Goal: Transaction & Acquisition: Subscribe to service/newsletter

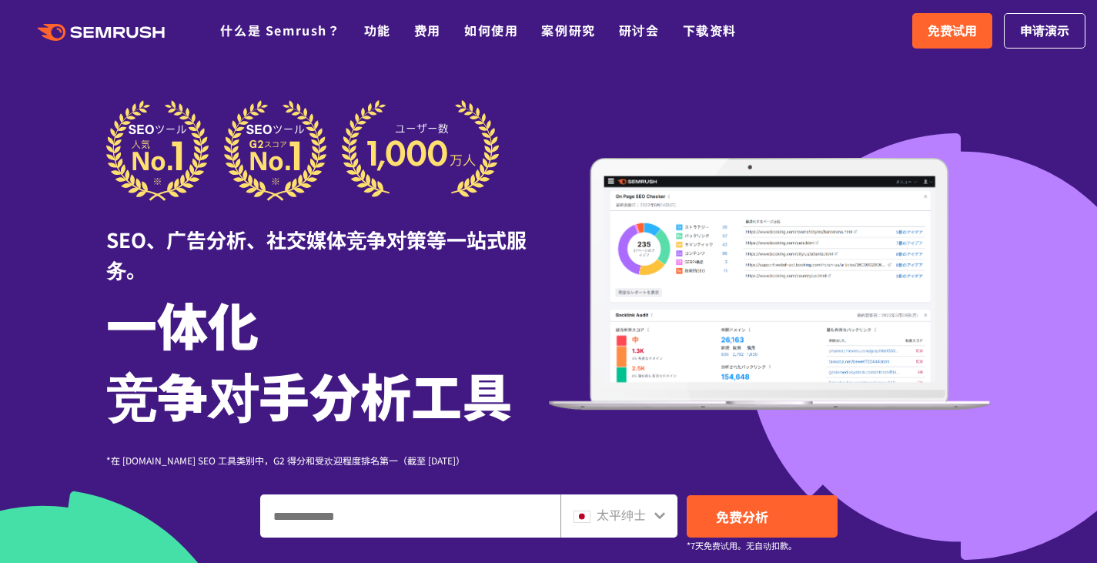
click at [592, 102] on div "SEO、广告分析、社交媒体竞争对策等一站式服务。 一体化 竞争对手分析工具 *在 G2.com SEO 工具类别中，G2 得分和受欢迎程度排名第一（截至 20…" at bounding box center [548, 283] width 885 height 367
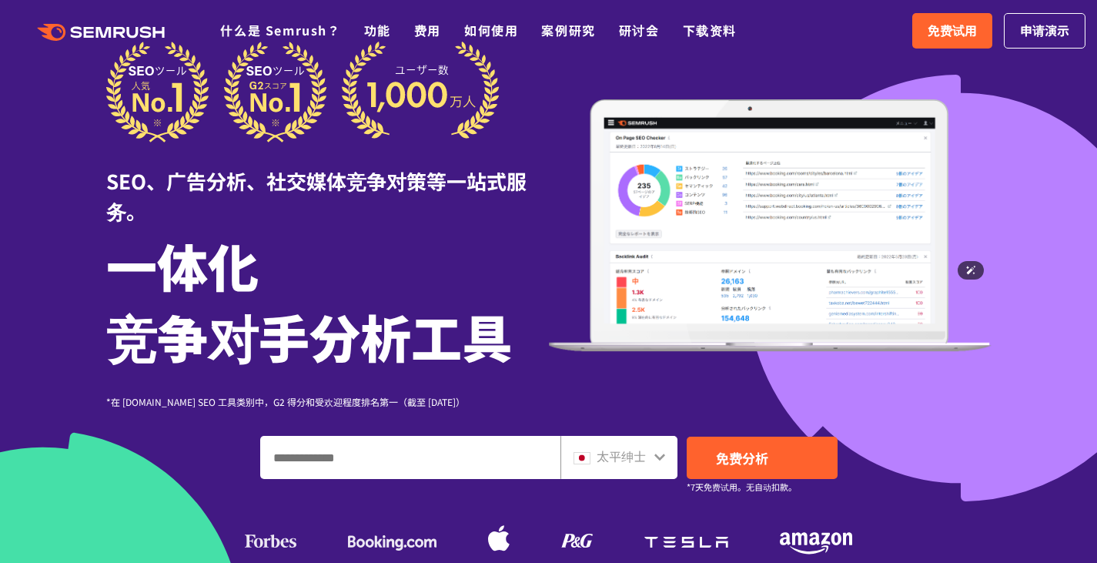
scroll to position [231, 0]
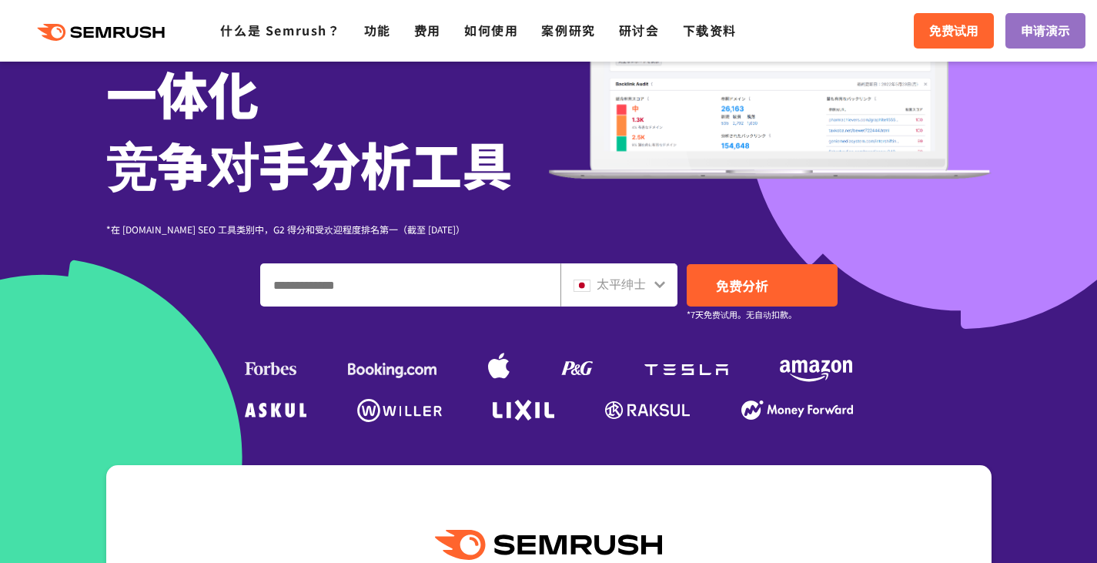
click at [430, 284] on input "输入域名、关键字或 URL" at bounding box center [410, 285] width 299 height 42
click at [654, 289] on icon at bounding box center [660, 284] width 12 height 12
click at [337, 276] on input "输入域名、关键字或 URL" at bounding box center [410, 285] width 299 height 42
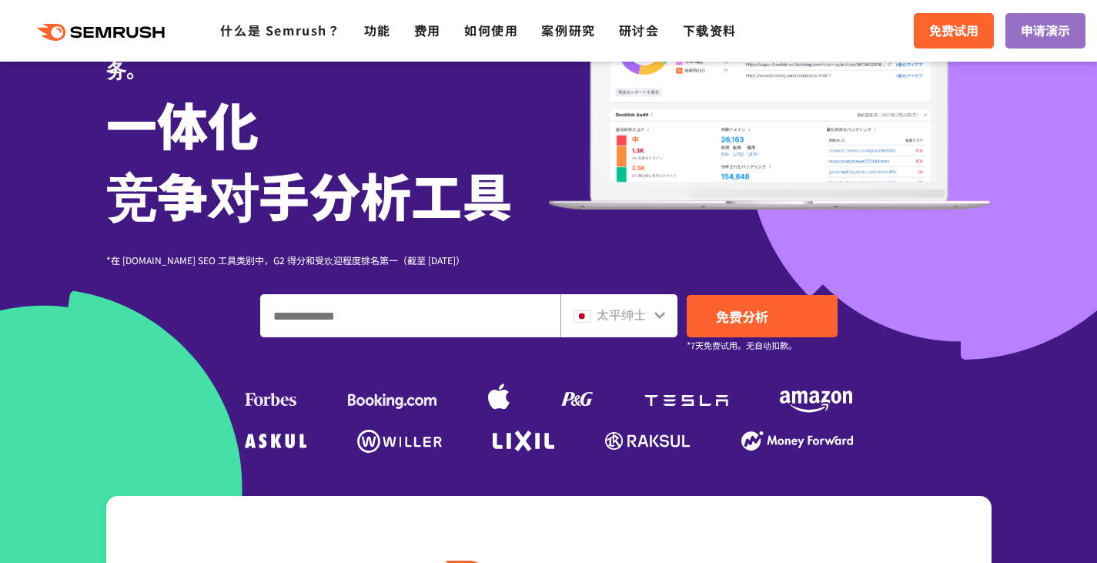
click at [403, 229] on div "*在 G2.com SEO 工具类别中，G2 得分和受欢迎程度排名第一（截至 2023 年 10 月） * 在 G2.com SEO 工具类别中，G2 得分和…" at bounding box center [327, 248] width 443 height 38
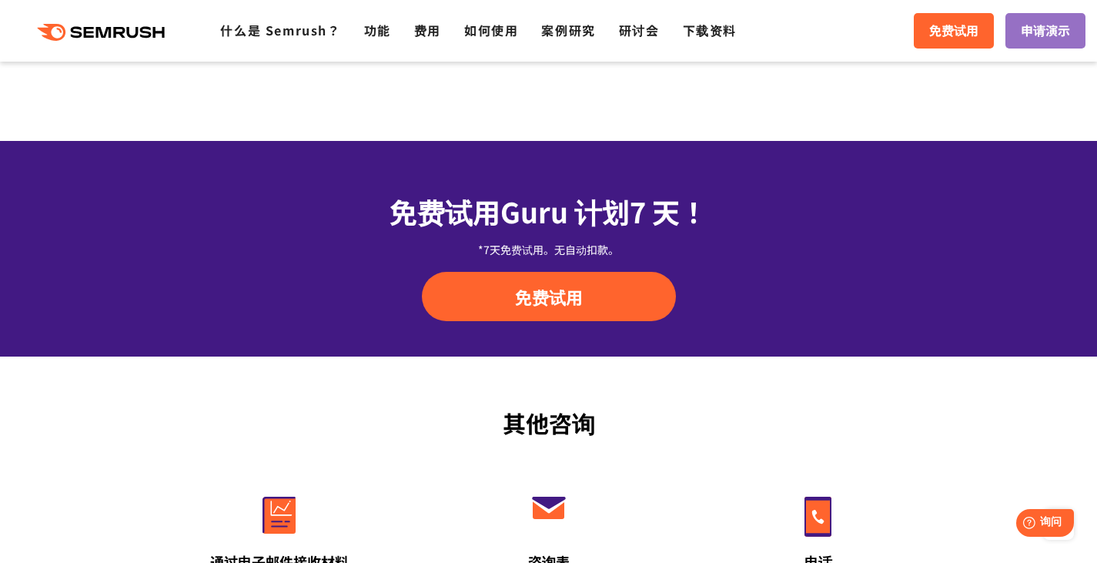
scroll to position [5081, 0]
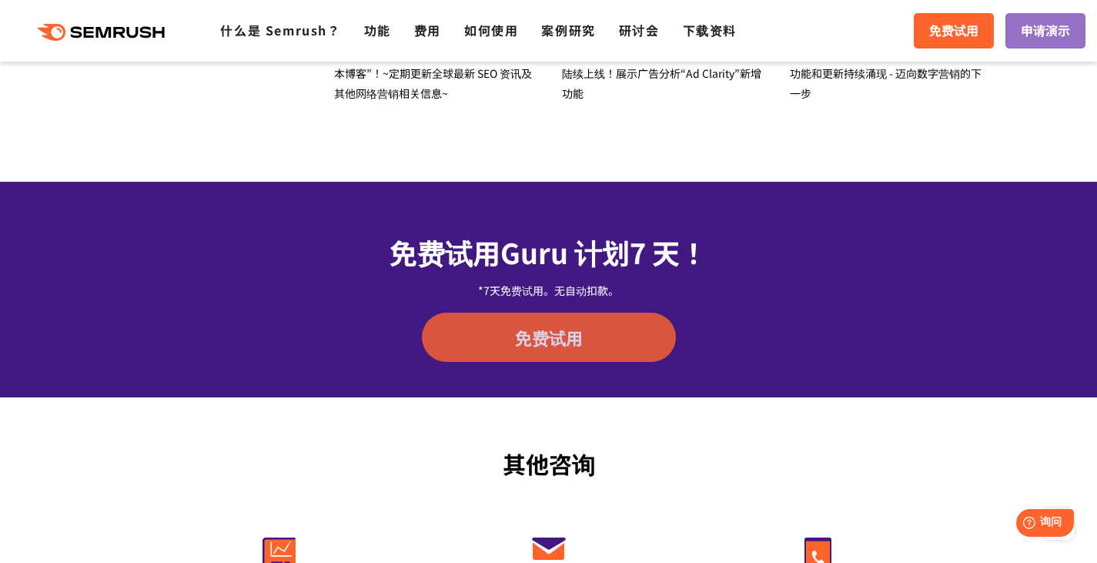
click at [524, 325] on font "免费试用" at bounding box center [549, 337] width 68 height 25
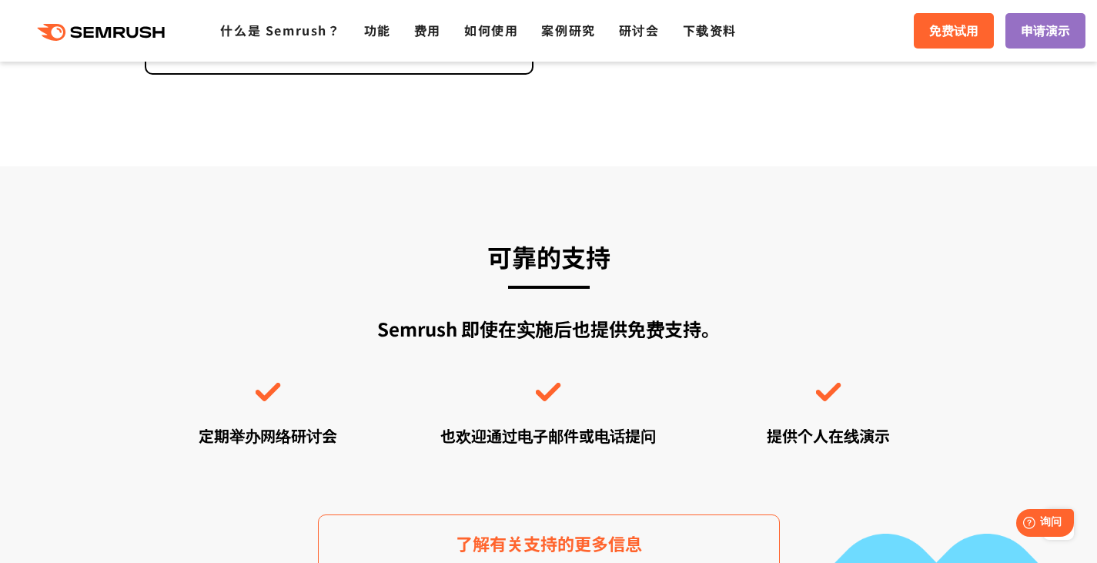
scroll to position [4234, 0]
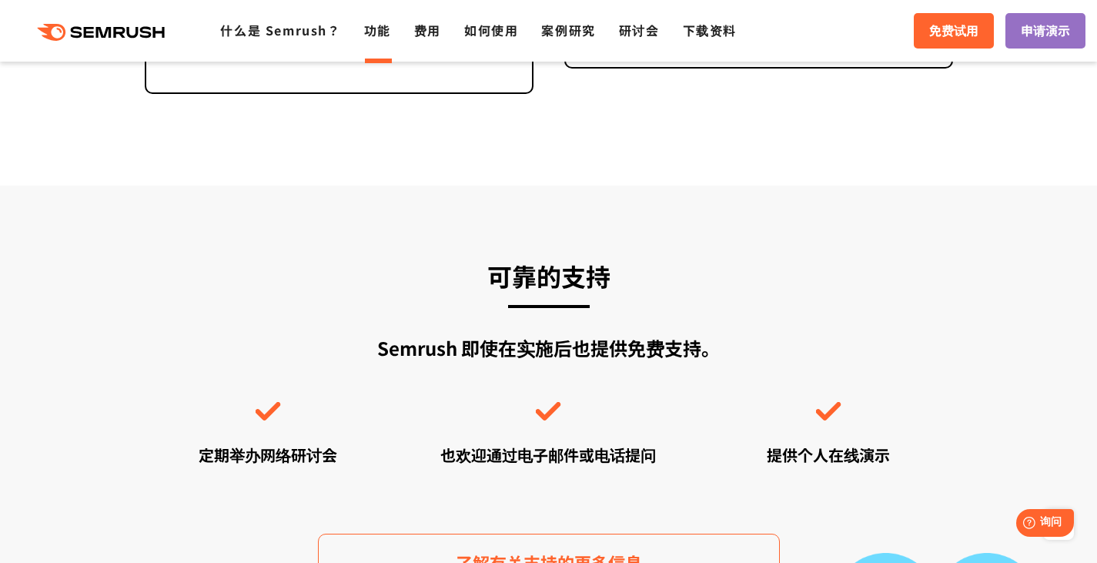
click at [386, 27] on font "功能" at bounding box center [377, 30] width 27 height 18
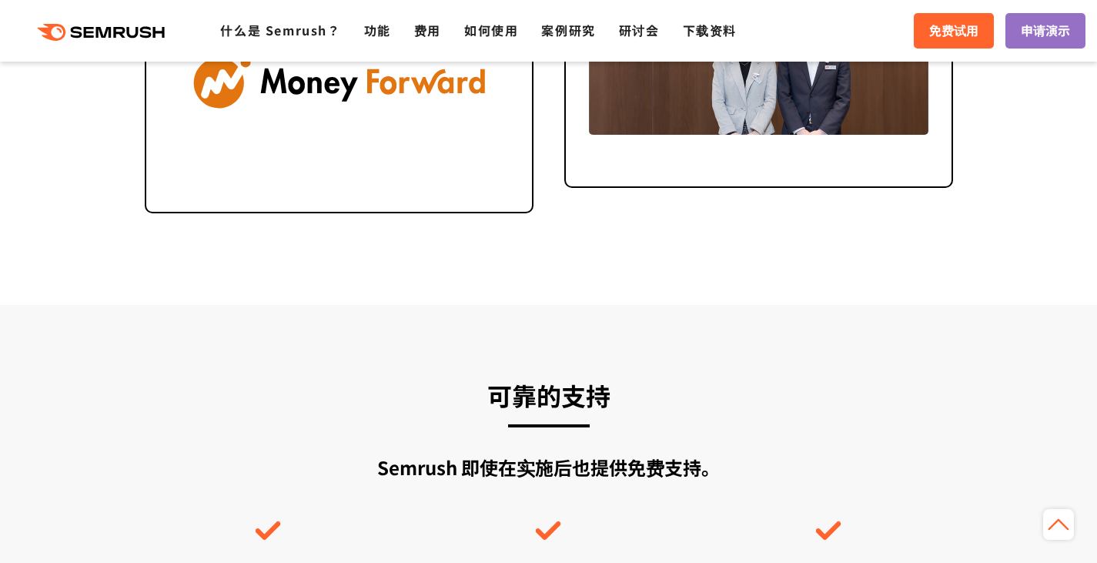
scroll to position [4003, 0]
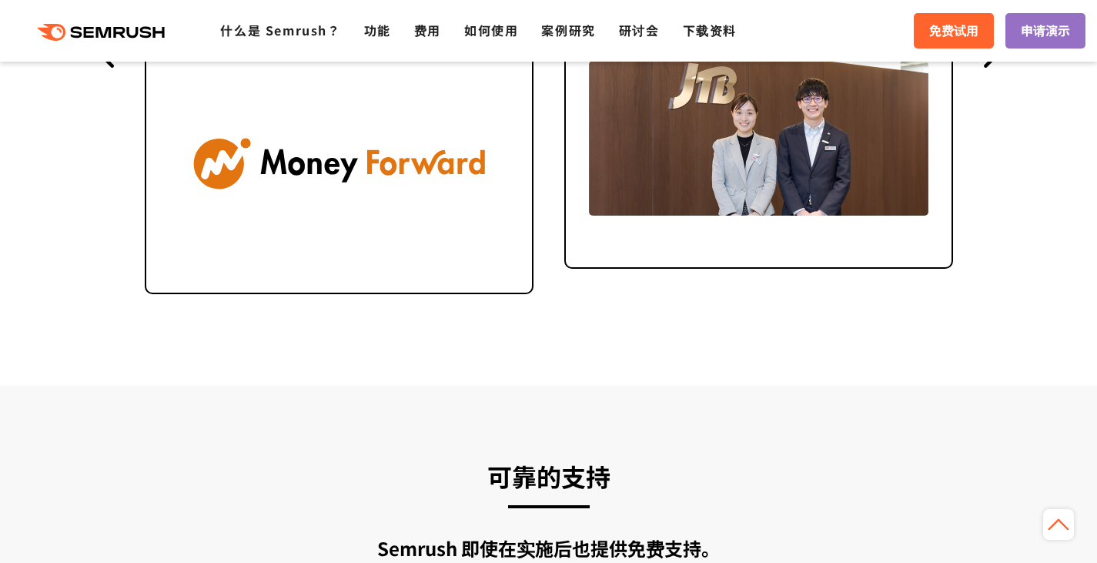
click at [945, 28] on font "免费试用" at bounding box center [953, 30] width 49 height 18
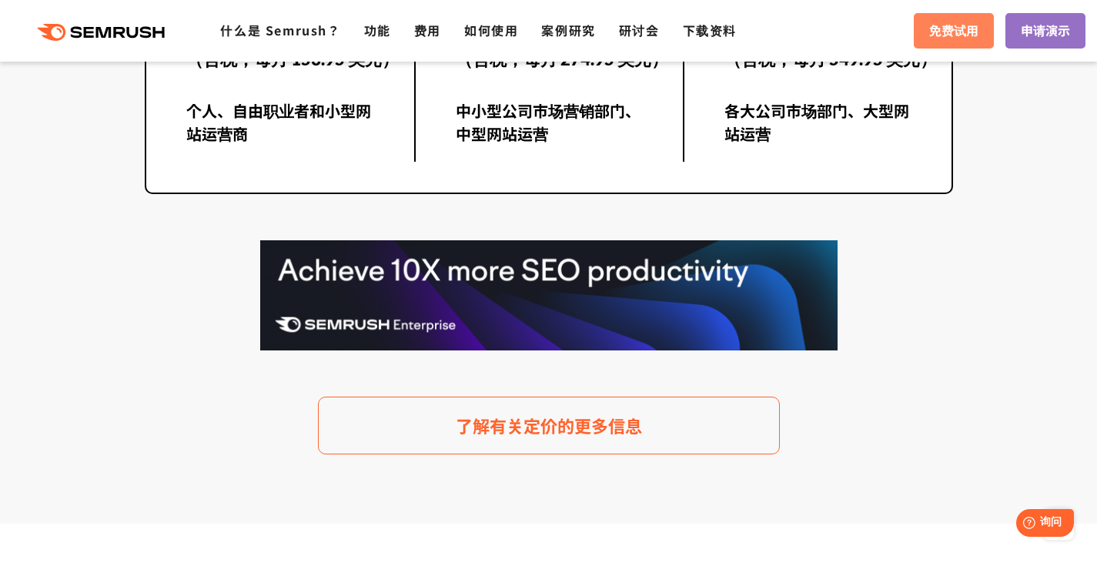
scroll to position [3079, 0]
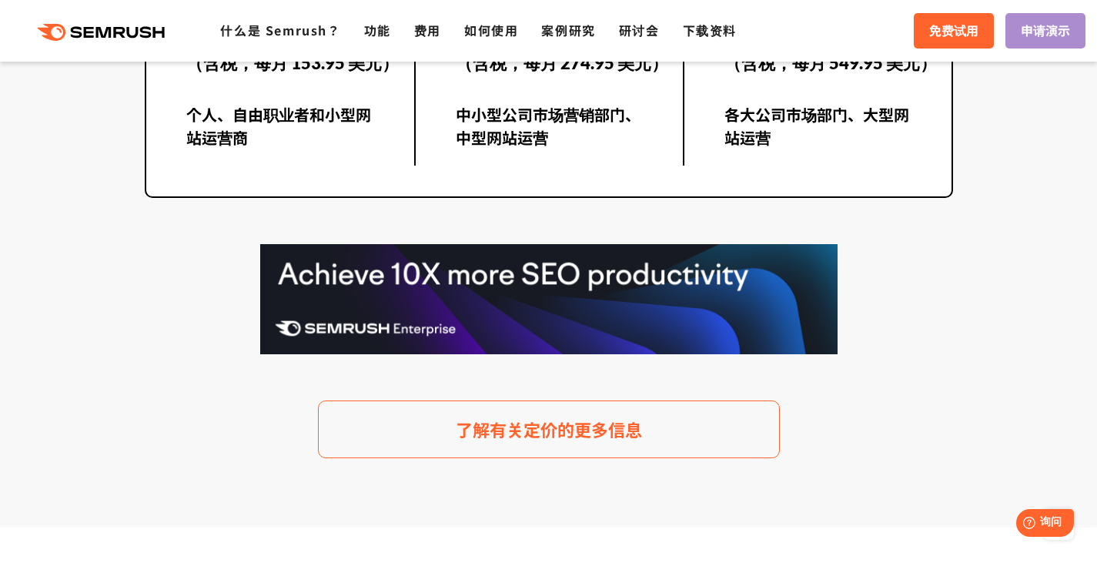
click at [1040, 32] on font "申请演示" at bounding box center [1045, 30] width 49 height 18
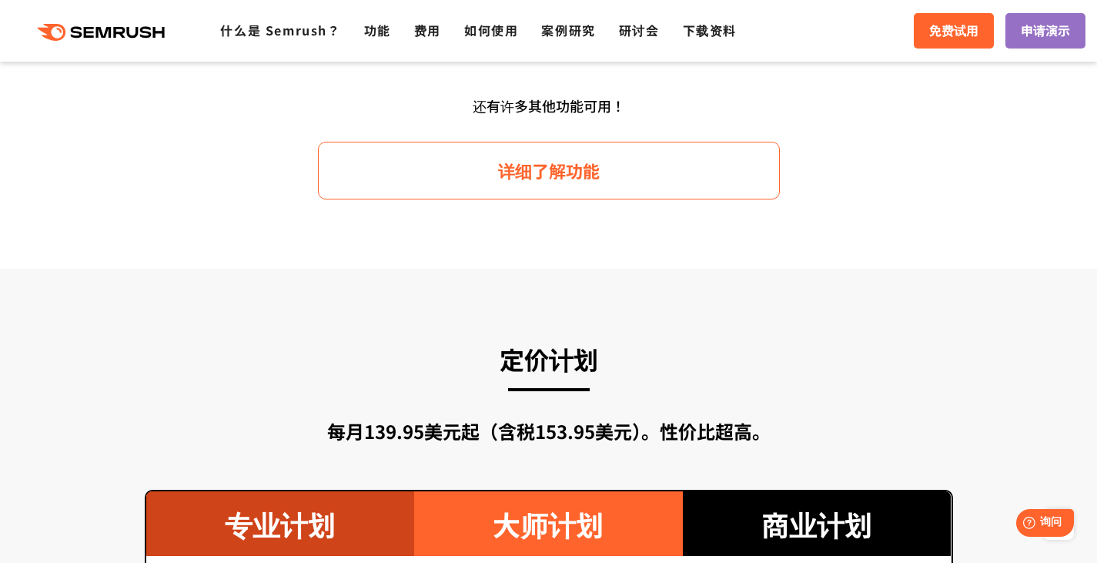
scroll to position [2464, 0]
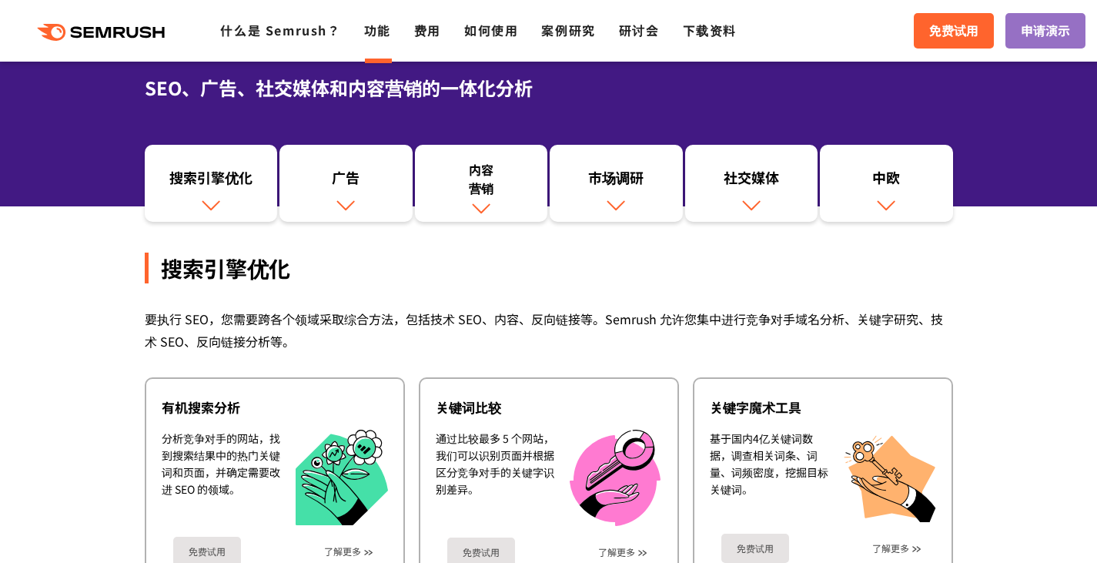
scroll to position [154, 0]
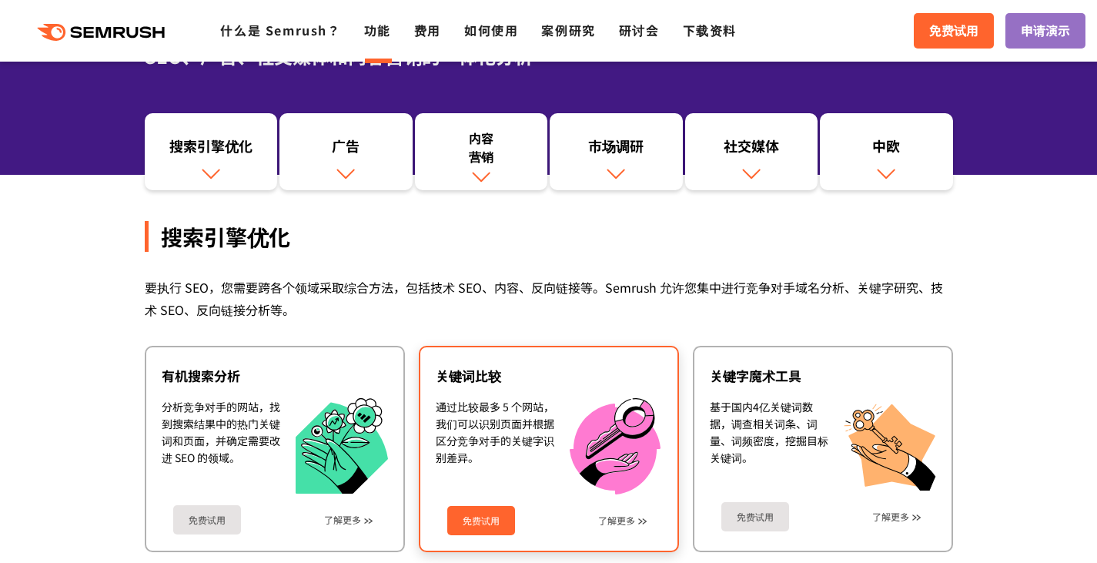
click at [490, 515] on font "免费试用" at bounding box center [481, 519] width 37 height 13
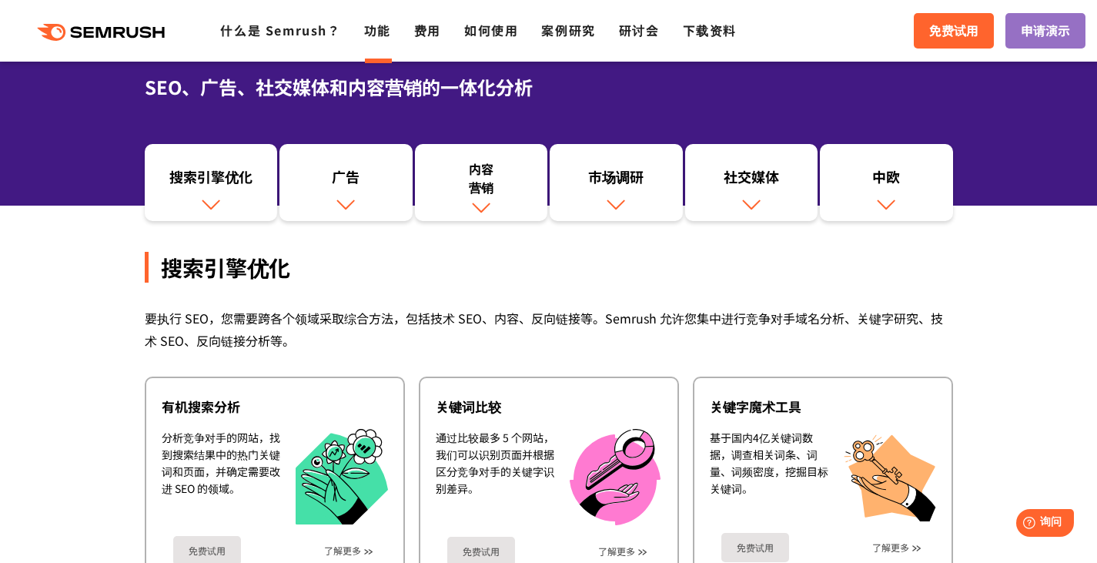
scroll to position [0, 0]
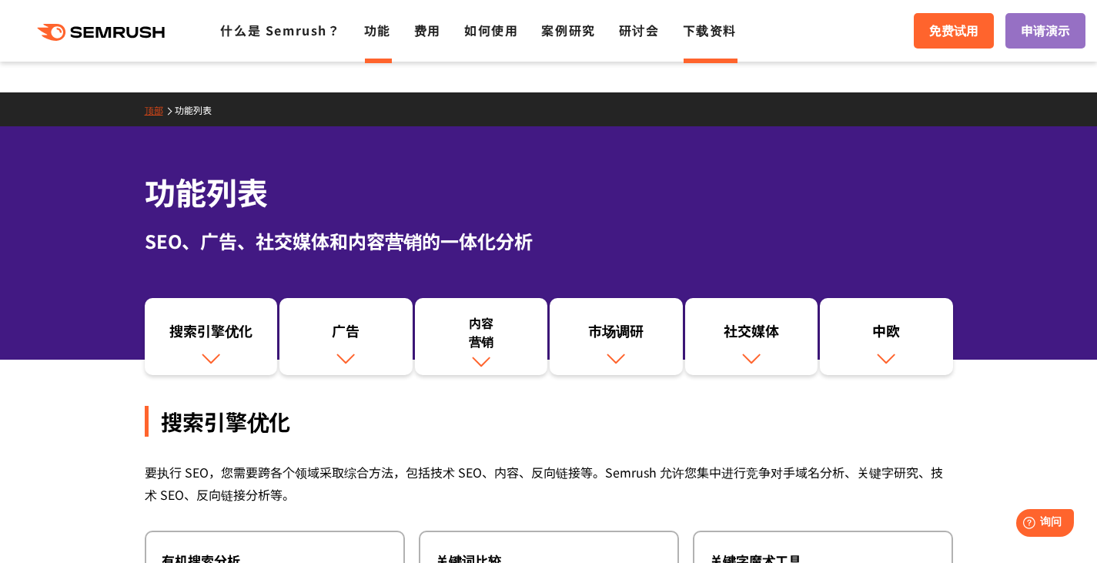
click at [696, 30] on font "下载资料" at bounding box center [710, 30] width 54 height 18
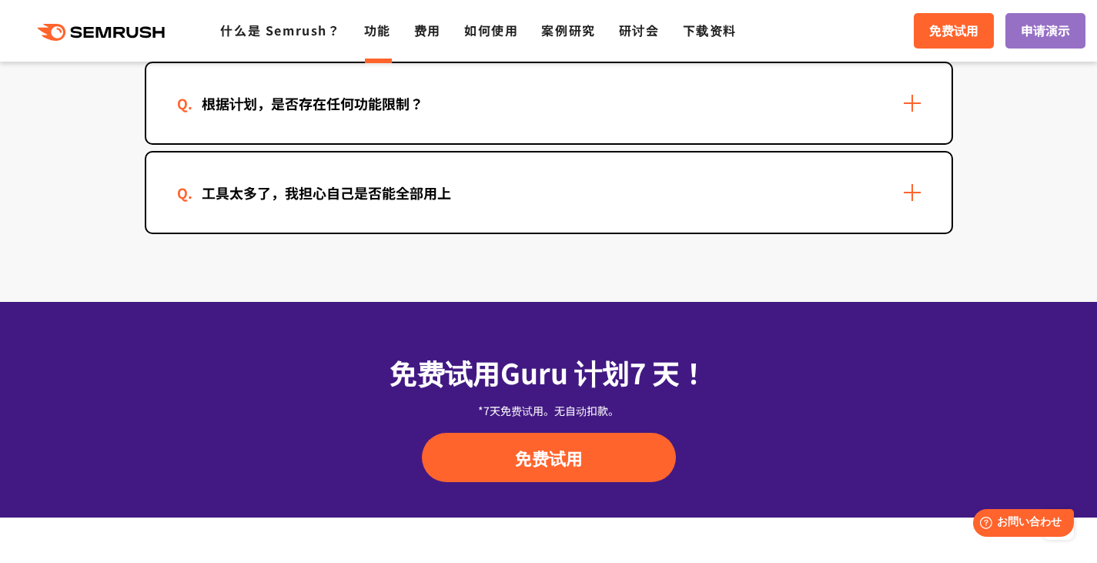
scroll to position [4773, 0]
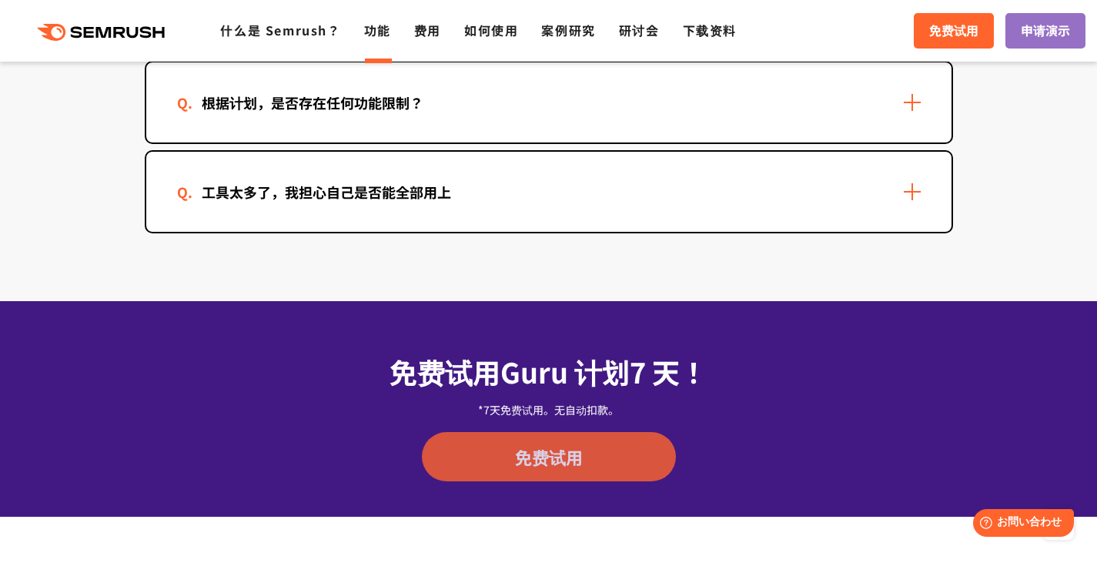
click at [541, 450] on font "免费试用" at bounding box center [549, 456] width 68 height 25
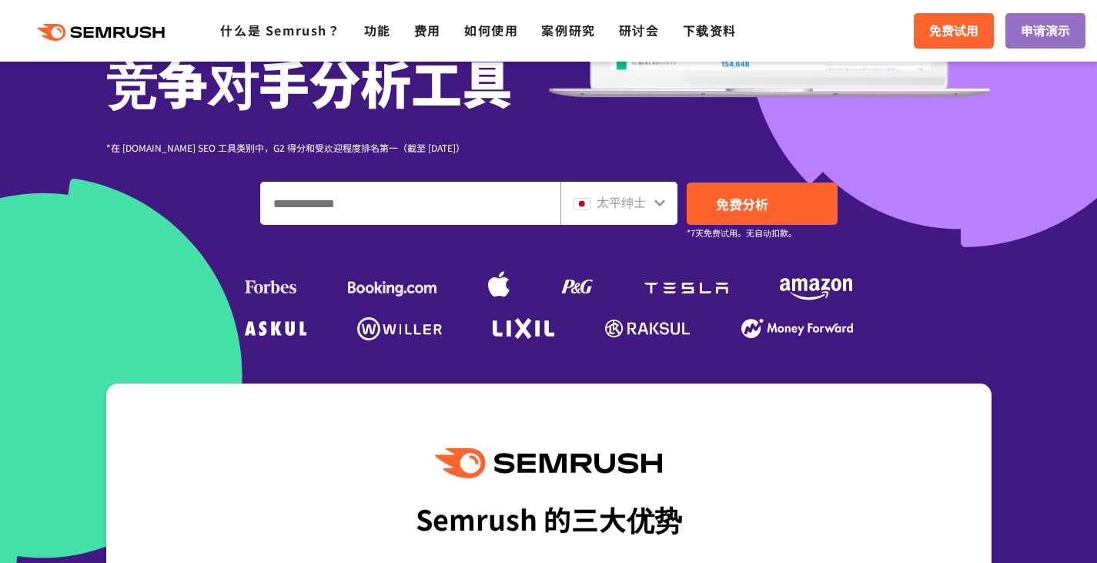
click at [326, 203] on input "输入域名、关键字或 URL" at bounding box center [410, 203] width 299 height 42
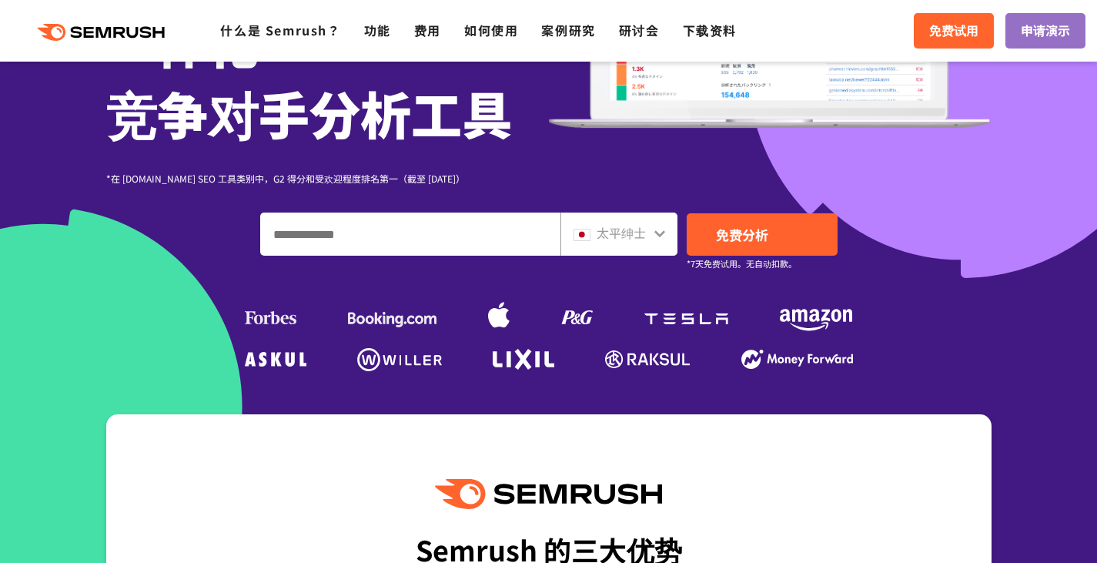
paste input "**********"
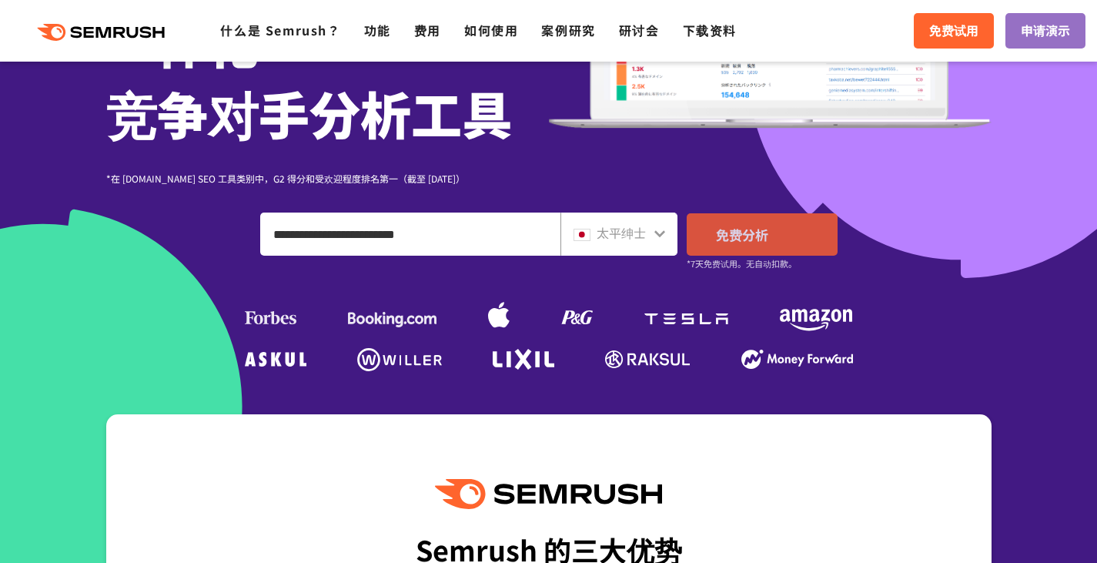
type input "**********"
click at [734, 225] on font "免费分析" at bounding box center [742, 234] width 52 height 19
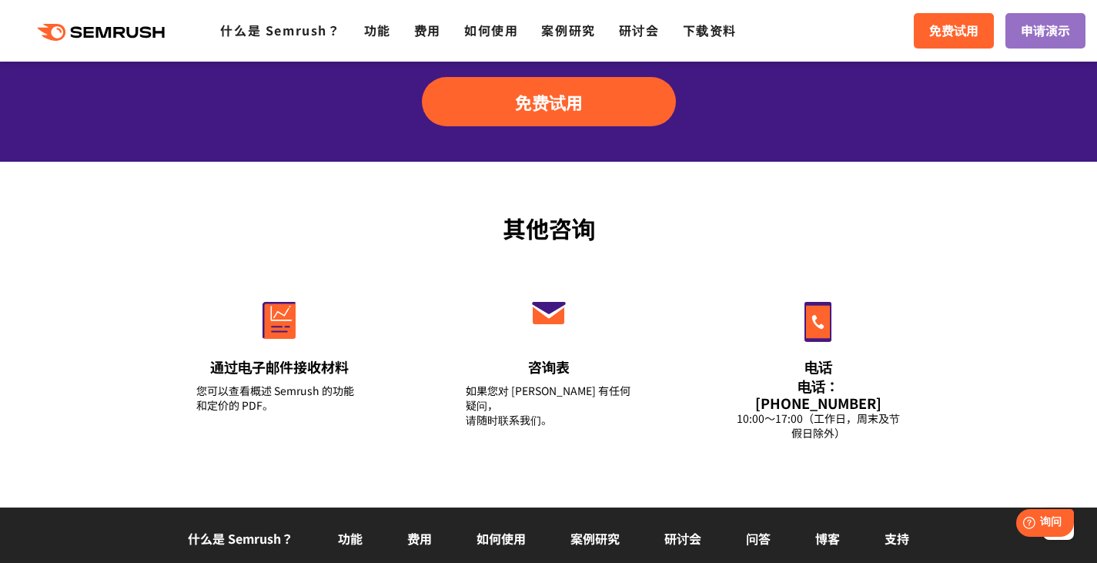
scroll to position [5163, 0]
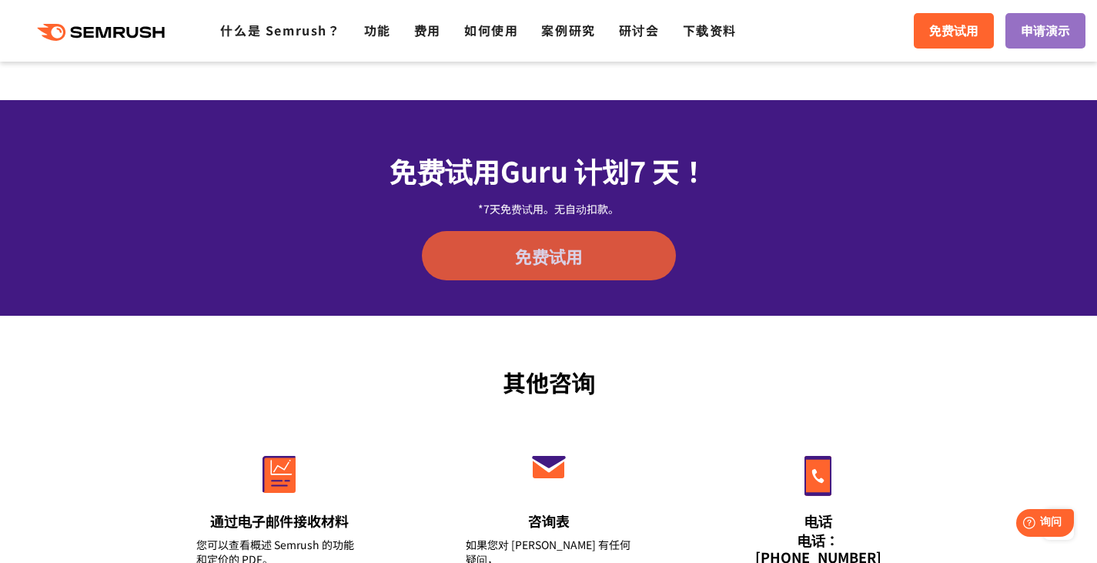
click at [626, 231] on link "免费试用" at bounding box center [549, 255] width 254 height 49
